Goal: Book appointment/travel/reservation

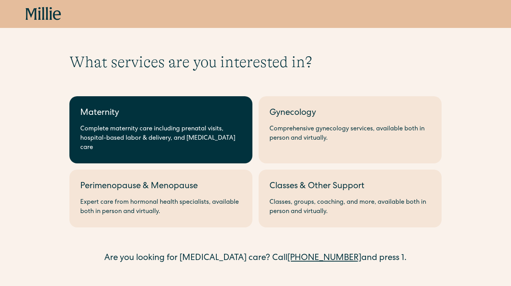
click at [167, 123] on link "Maternity Complete maternity care including prenatal visits, hospital-based lab…" at bounding box center [160, 129] width 183 height 67
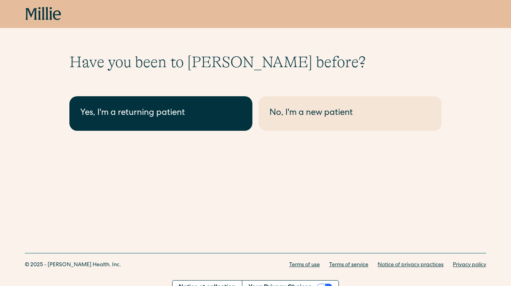
click at [165, 105] on link "Yes, I'm a returning patient" at bounding box center [160, 113] width 183 height 35
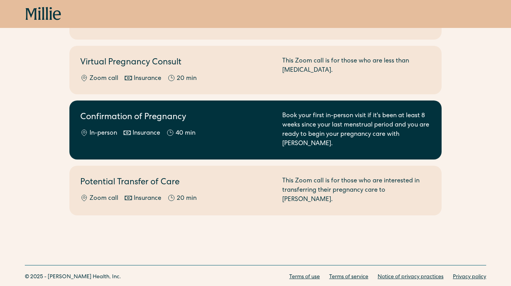
scroll to position [135, 0]
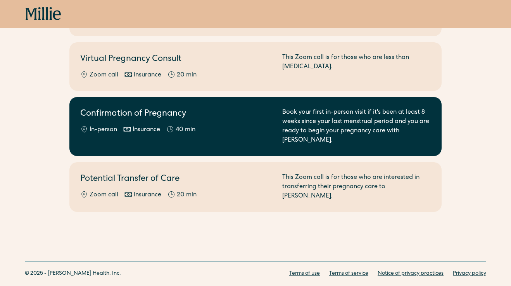
click at [208, 108] on h2 "Confirmation of Pregnancy" at bounding box center [176, 114] width 193 height 13
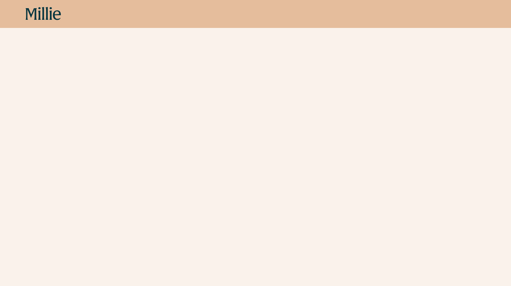
scroll to position [218, 0]
click at [69, 175] on div "Schedule your appointment Book your first in-person visit if it's been at least…" at bounding box center [255, 74] width 511 height 481
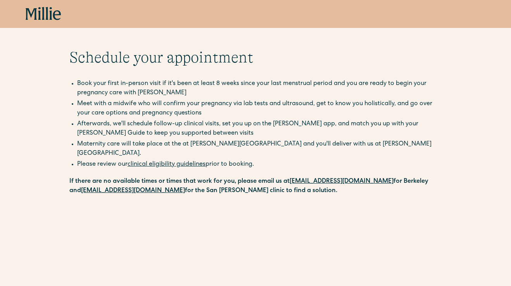
scroll to position [0, 0]
